Goal: Find contact information: Find contact information

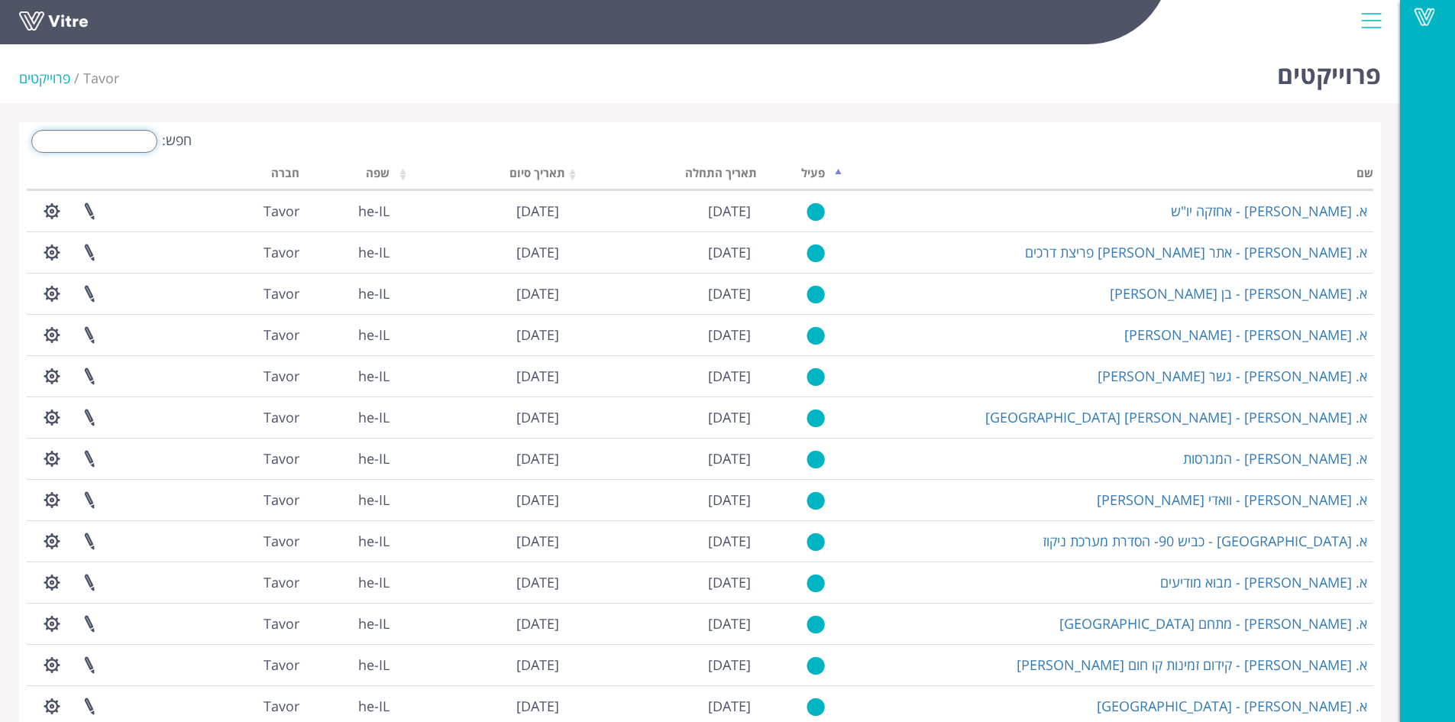
click at [118, 138] on input "חפש:" at bounding box center [94, 141] width 126 height 23
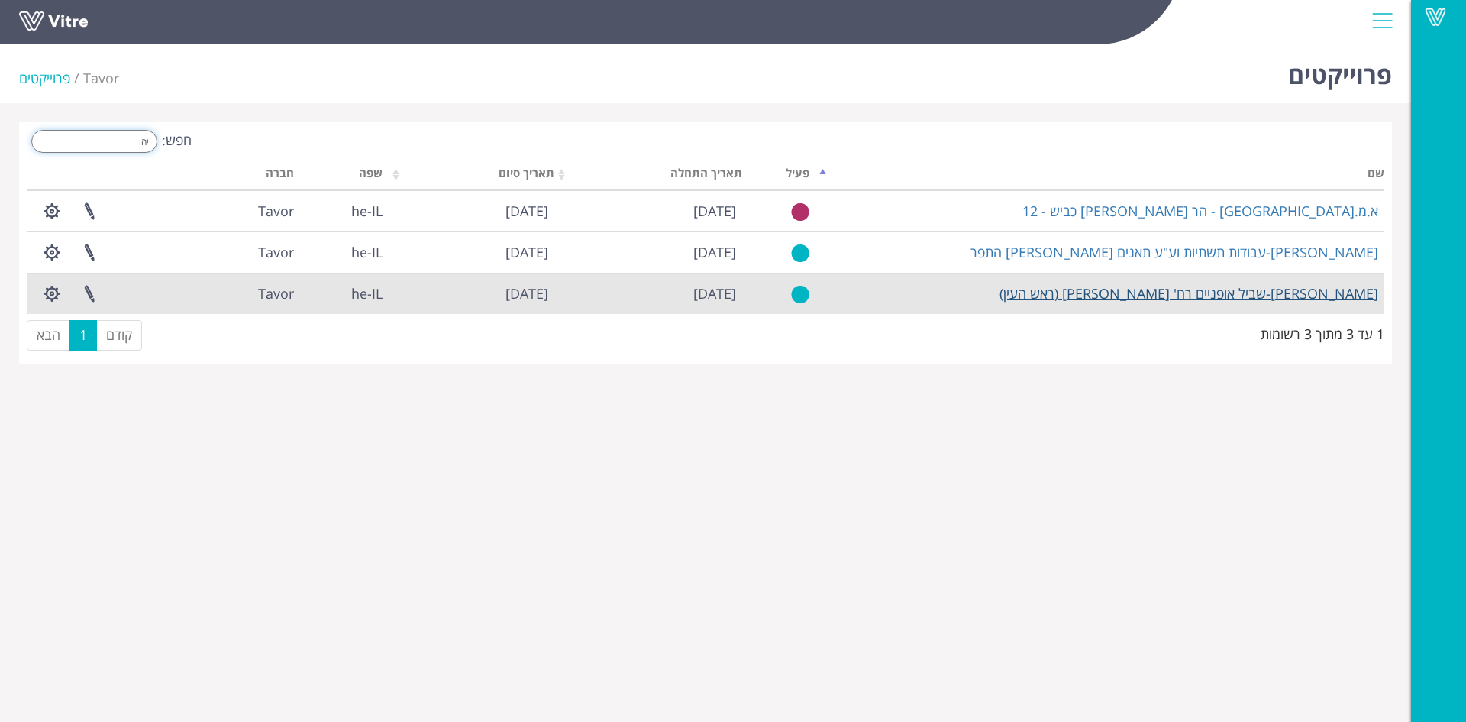
type input "יהו"
click at [1223, 292] on link "[PERSON_NAME]-שביל אופניים רח' [PERSON_NAME] (ראש העין)" at bounding box center [1189, 293] width 379 height 18
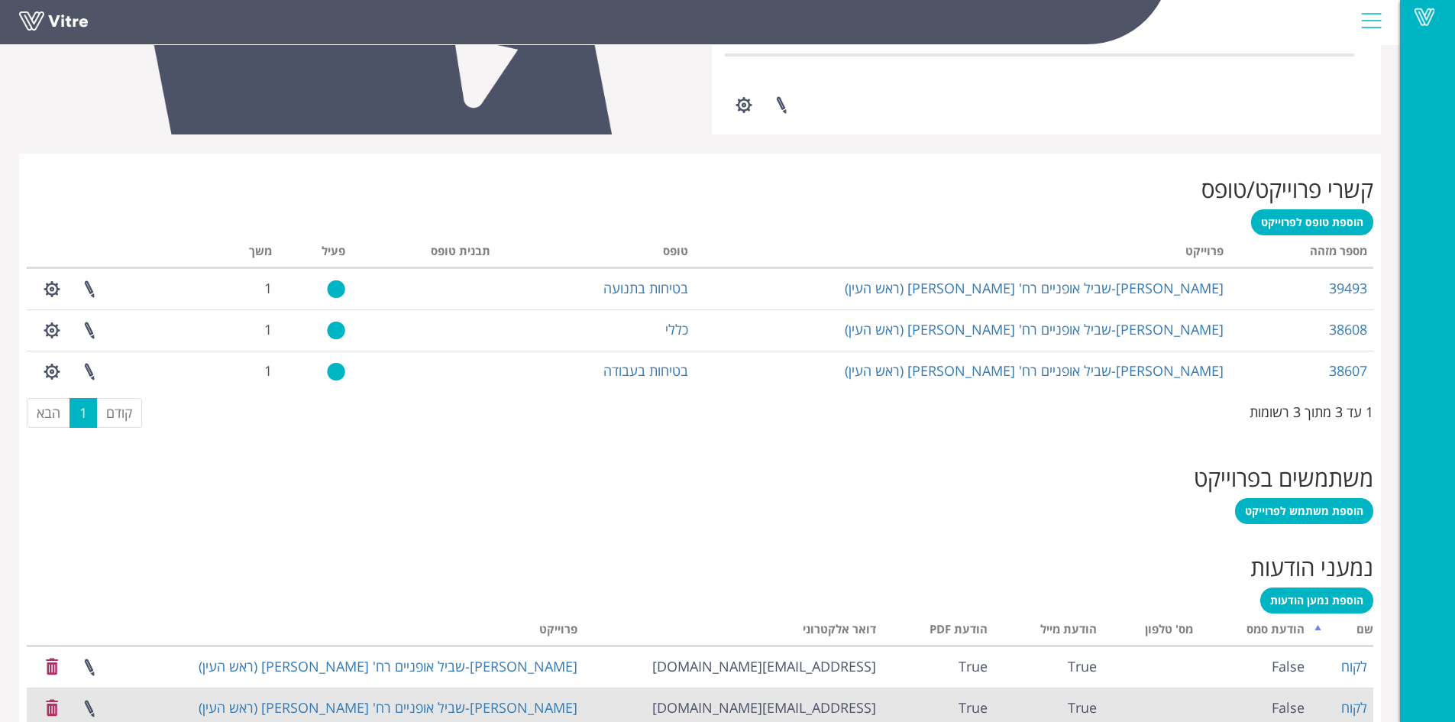
scroll to position [662, 0]
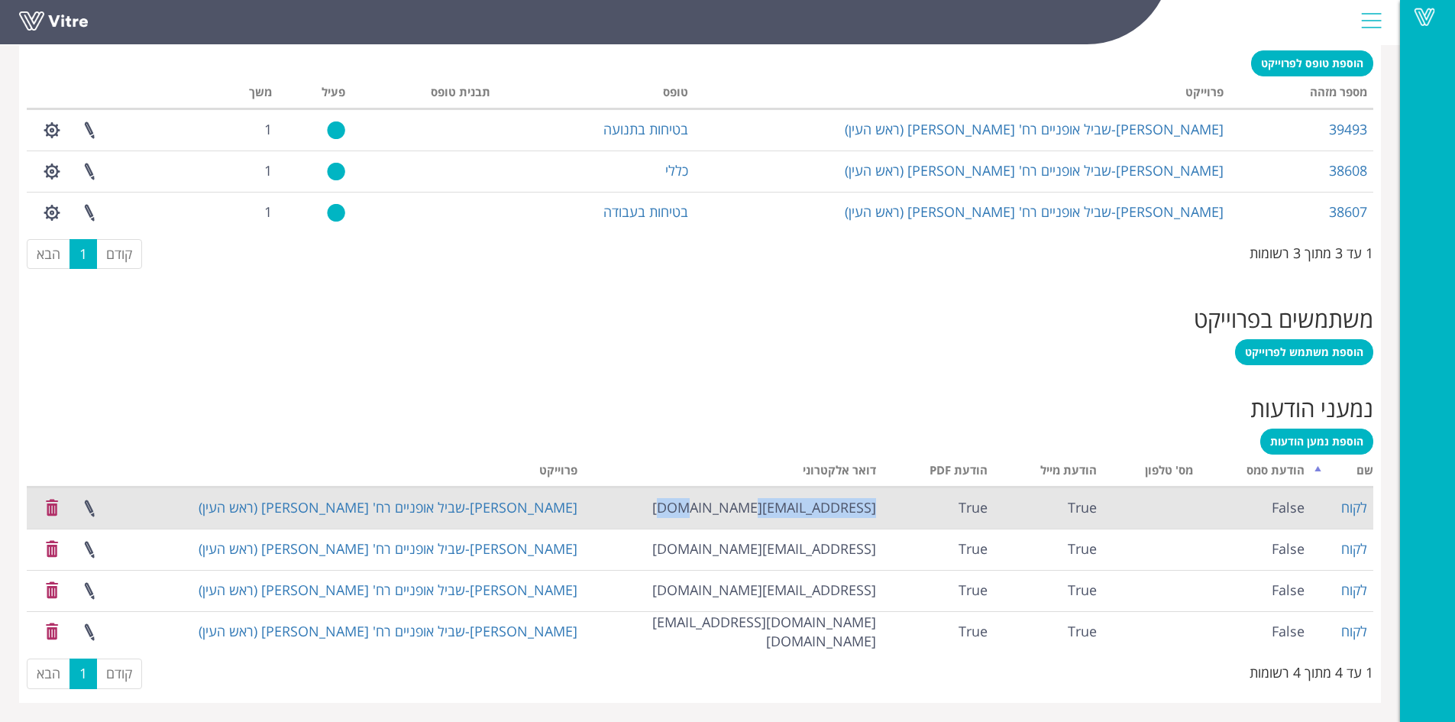
drag, startPoint x: 747, startPoint y: 504, endPoint x: 875, endPoint y: 504, distance: 128.3
click at [875, 504] on td "[EMAIL_ADDRESS][DOMAIN_NAME]" at bounding box center [732, 507] width 299 height 41
copy td "[EMAIL_ADDRESS][DOMAIN_NAME]"
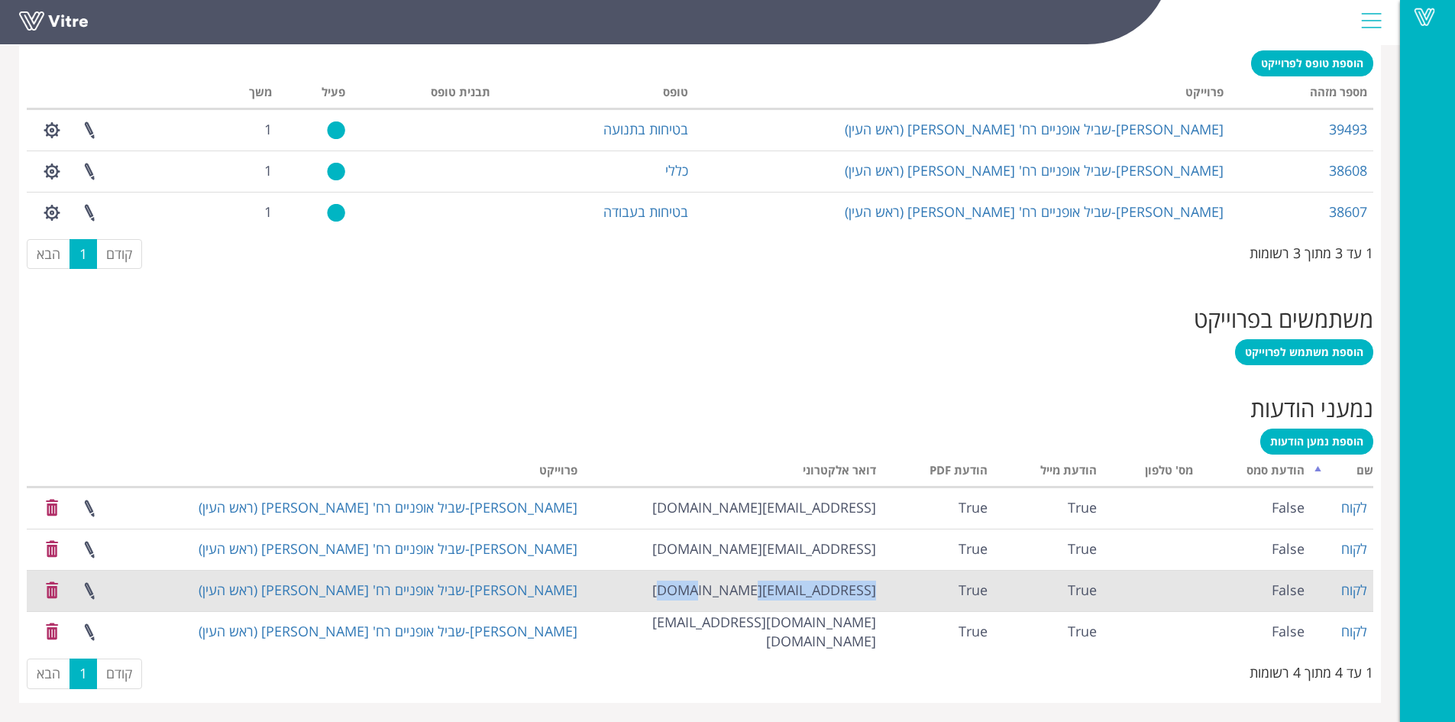
drag, startPoint x: 748, startPoint y: 587, endPoint x: 879, endPoint y: 582, distance: 131.4
click at [879, 582] on td "[EMAIL_ADDRESS][DOMAIN_NAME]" at bounding box center [732, 590] width 299 height 41
copy td "[EMAIL_ADDRESS][DOMAIN_NAME]"
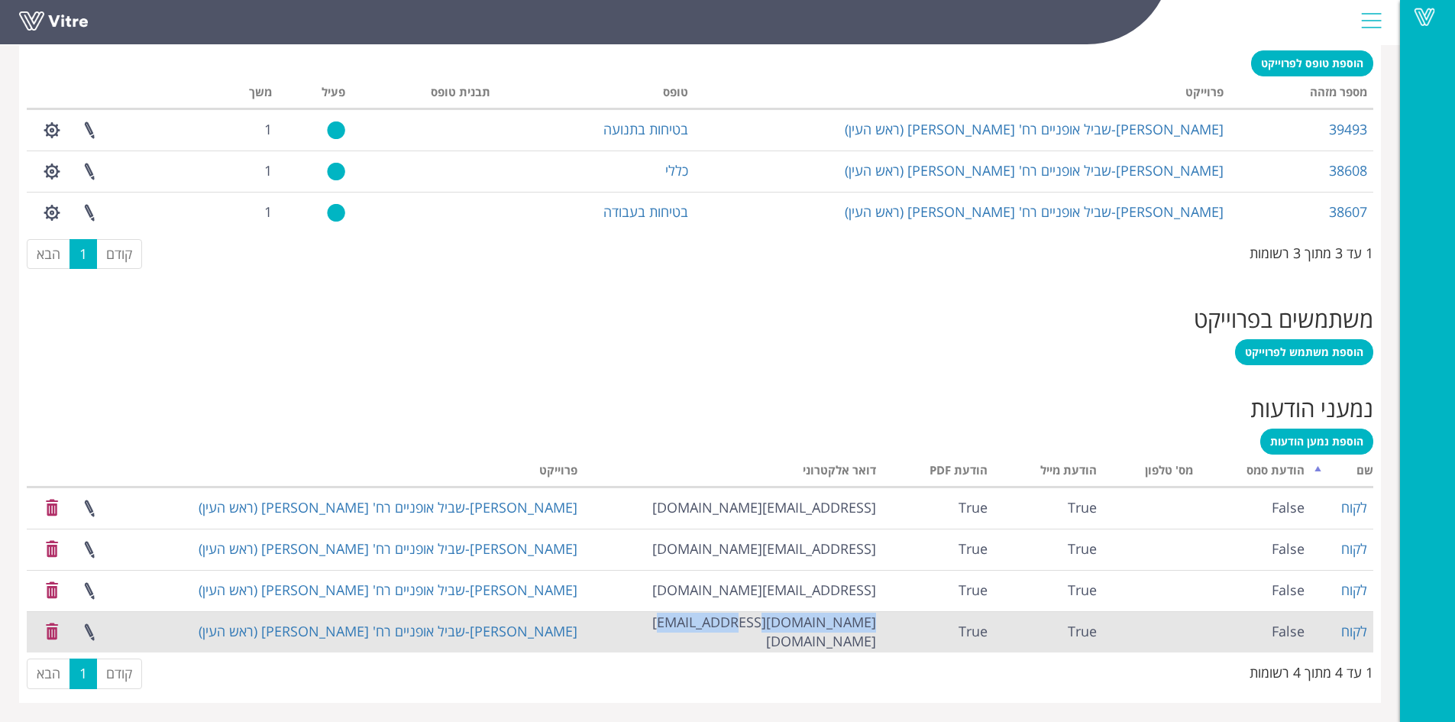
drag, startPoint x: 699, startPoint y: 632, endPoint x: 874, endPoint y: 635, distance: 175.7
click at [874, 635] on td "[DOMAIN_NAME][EMAIL_ADDRESS][DOMAIN_NAME]" at bounding box center [732, 631] width 299 height 41
copy td "[DOMAIN_NAME][EMAIL_ADDRESS][DOMAIN_NAME]"
